Goal: Information Seeking & Learning: Learn about a topic

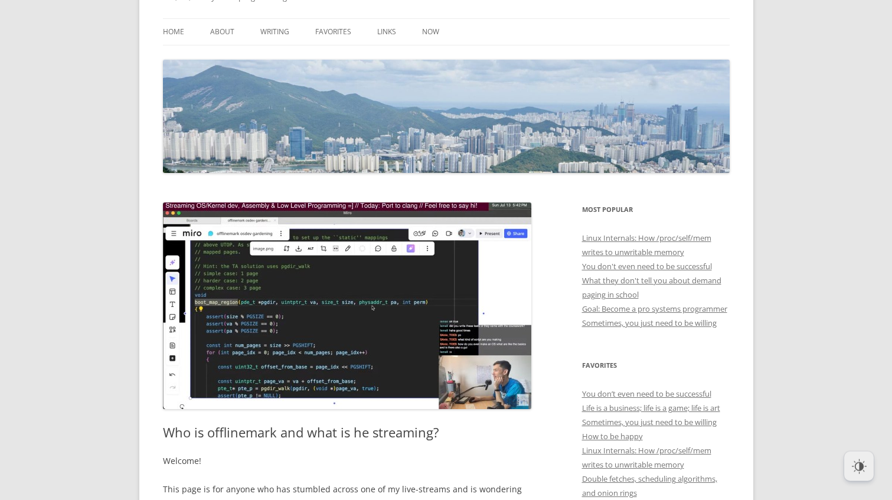
scroll to position [81, 0]
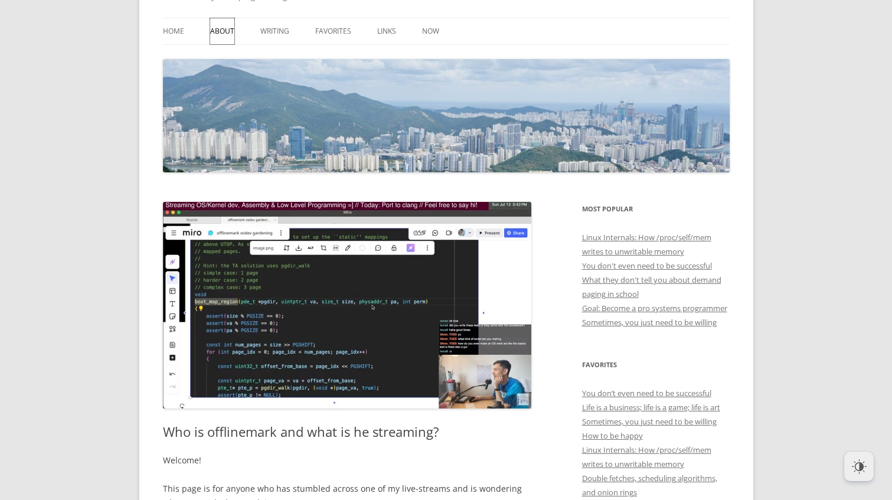
click at [221, 34] on link "About" at bounding box center [222, 31] width 24 height 26
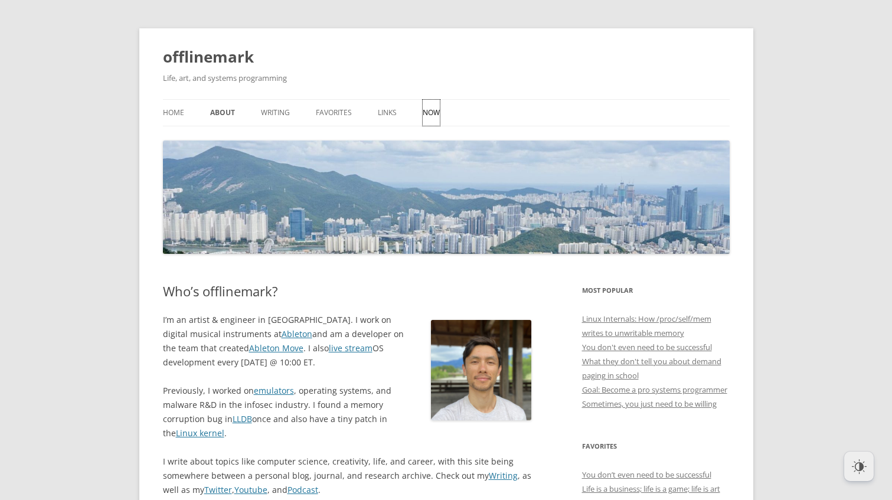
click at [429, 112] on link "Now" at bounding box center [431, 113] width 17 height 26
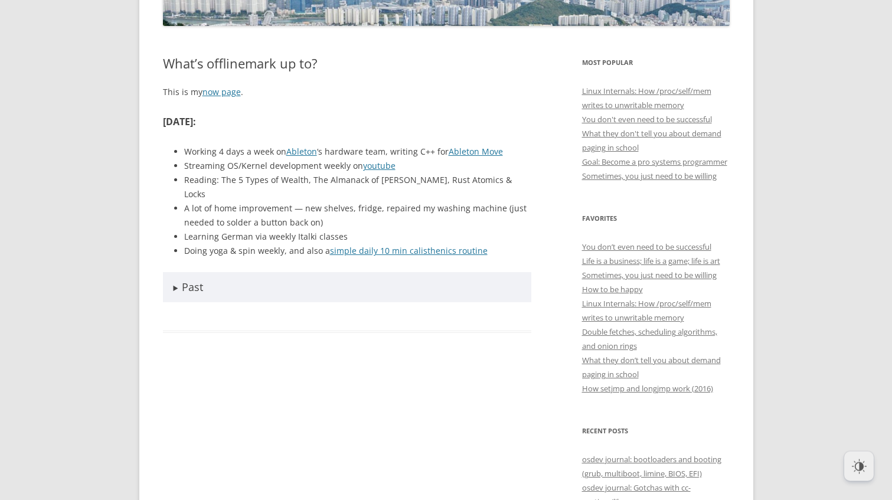
scroll to position [244, 0]
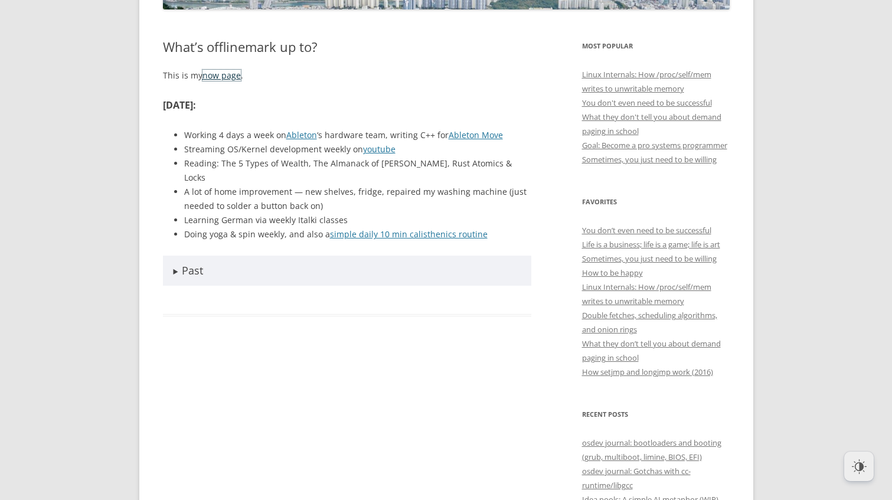
click at [224, 77] on link "now page" at bounding box center [222, 75] width 38 height 11
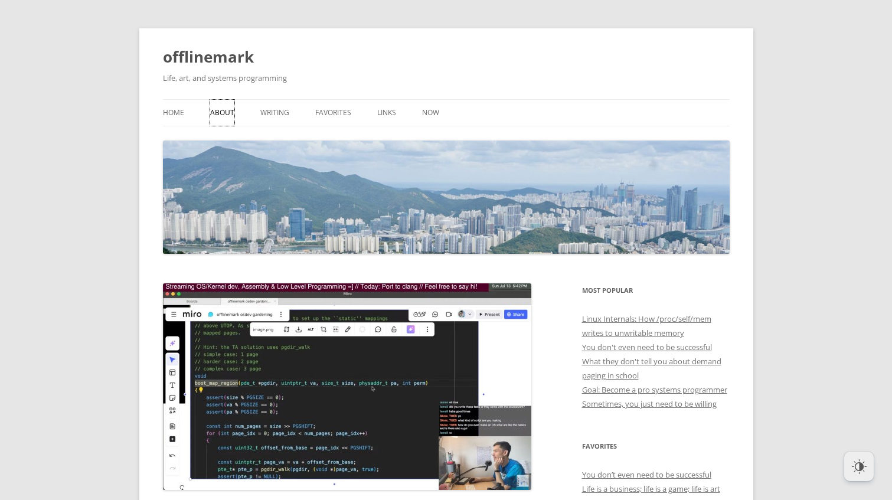
click at [223, 107] on link "About" at bounding box center [222, 113] width 24 height 26
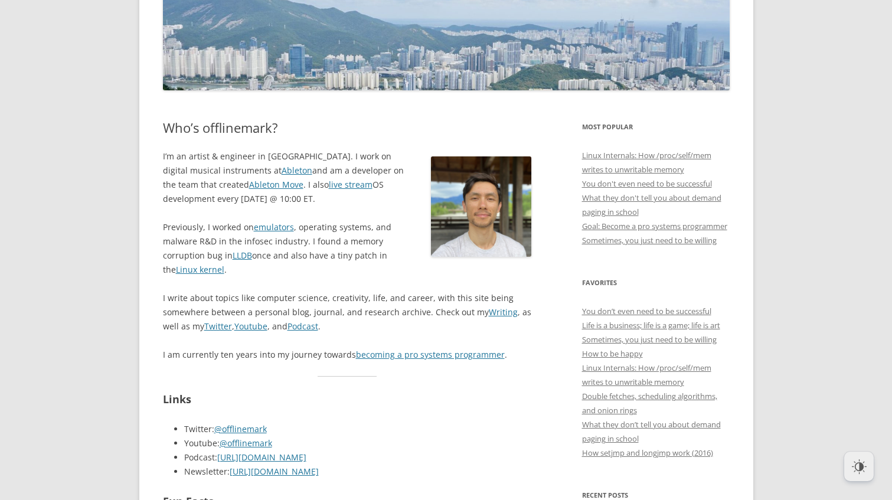
scroll to position [163, 0]
click at [453, 161] on img at bounding box center [481, 207] width 100 height 100
click at [466, 200] on img at bounding box center [481, 207] width 100 height 100
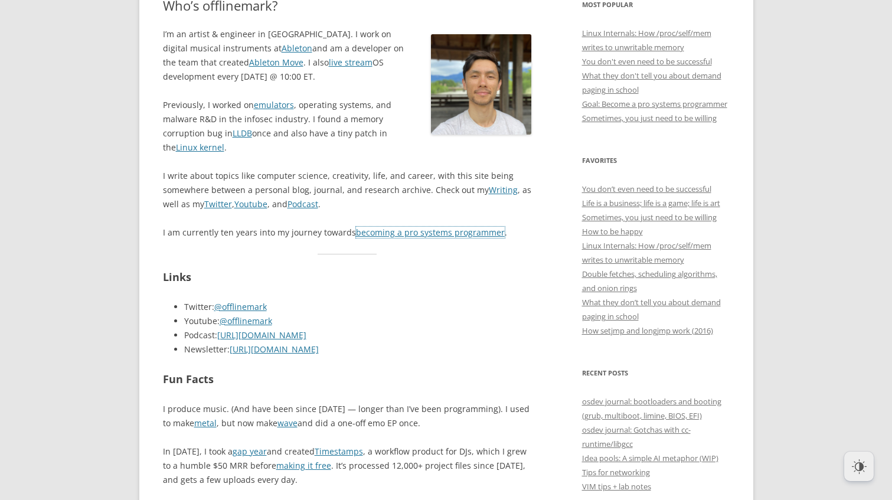
scroll to position [326, 0]
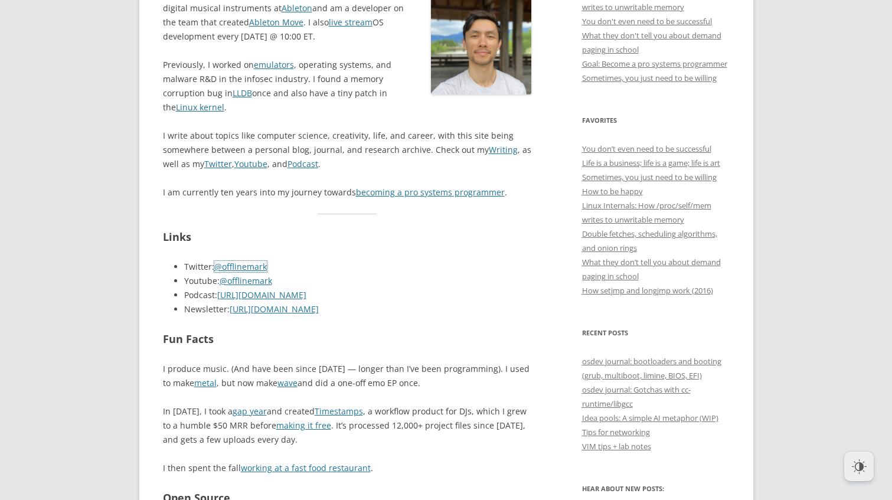
drag, startPoint x: 252, startPoint y: 270, endPoint x: 432, endPoint y: 278, distance: 180.8
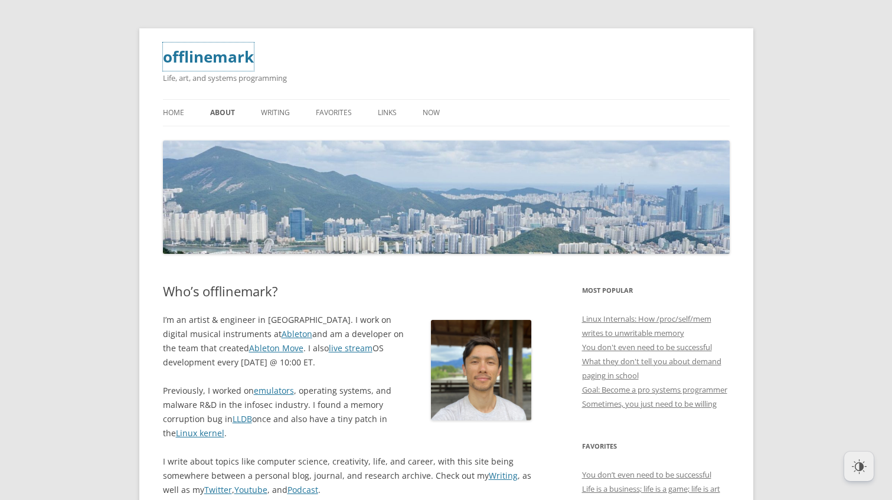
click at [184, 63] on link "offlinemark" at bounding box center [208, 57] width 91 height 28
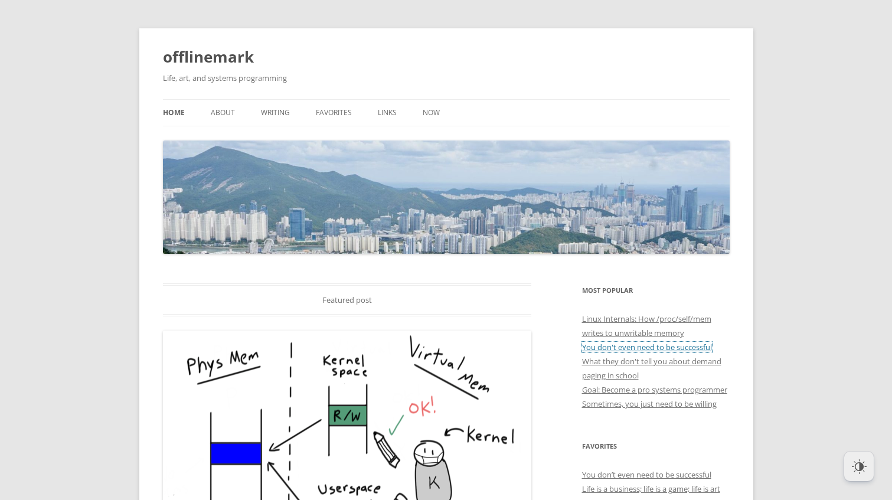
click at [592, 345] on link "You don't even need to be successful" at bounding box center [647, 347] width 130 height 11
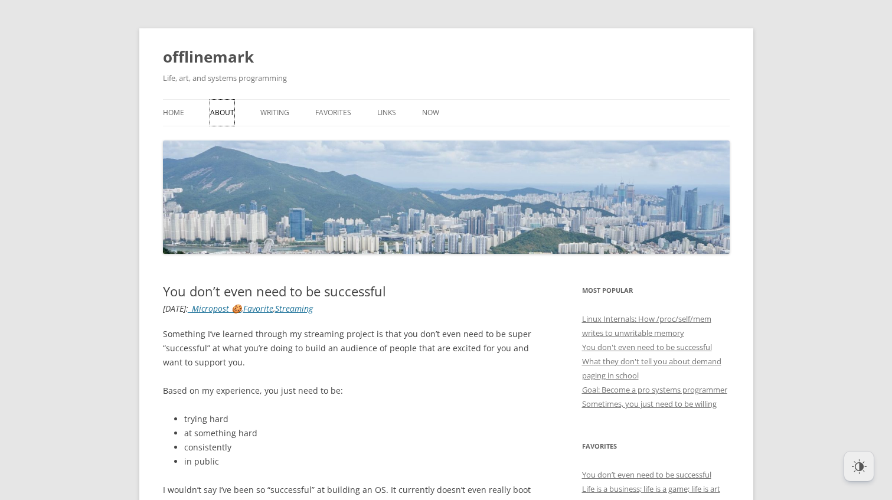
click at [219, 118] on link "About" at bounding box center [222, 113] width 24 height 26
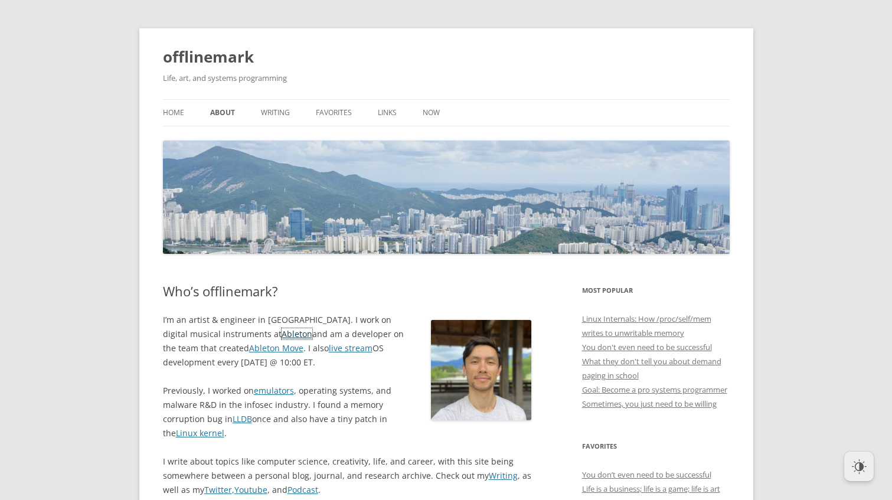
click at [282, 335] on link "Ableton" at bounding box center [297, 333] width 31 height 11
